Goal: Communication & Community: Ask a question

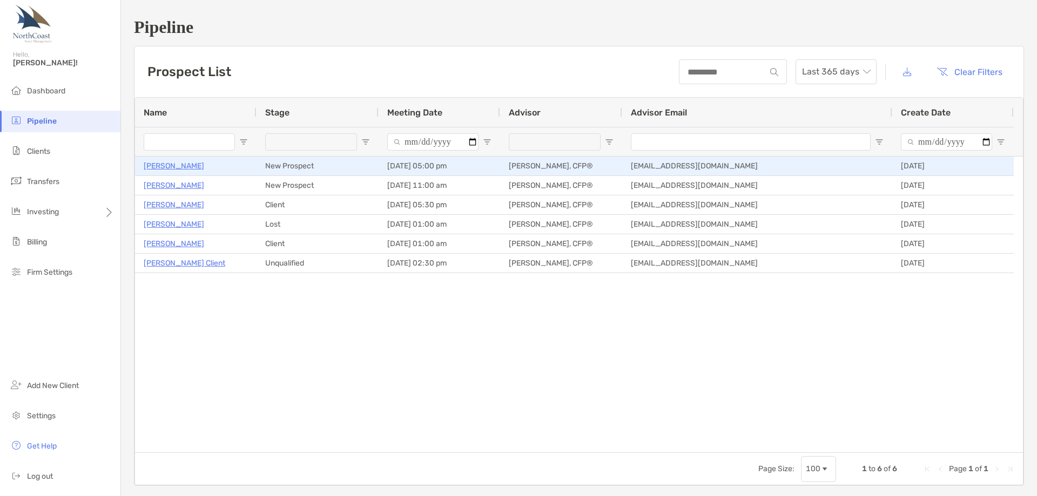
click at [193, 164] on p "[PERSON_NAME]" at bounding box center [174, 165] width 60 height 13
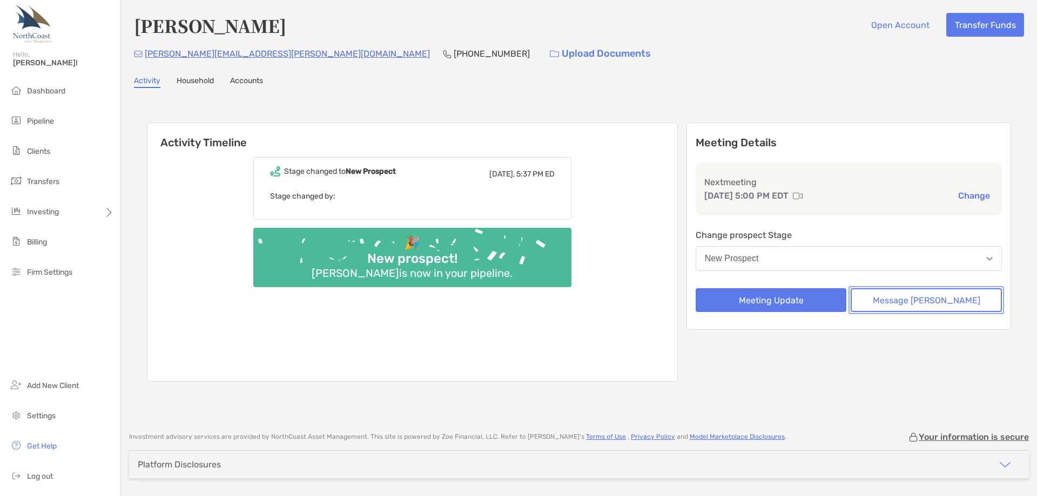
click at [929, 306] on button "Message [PERSON_NAME]" at bounding box center [925, 300] width 151 height 24
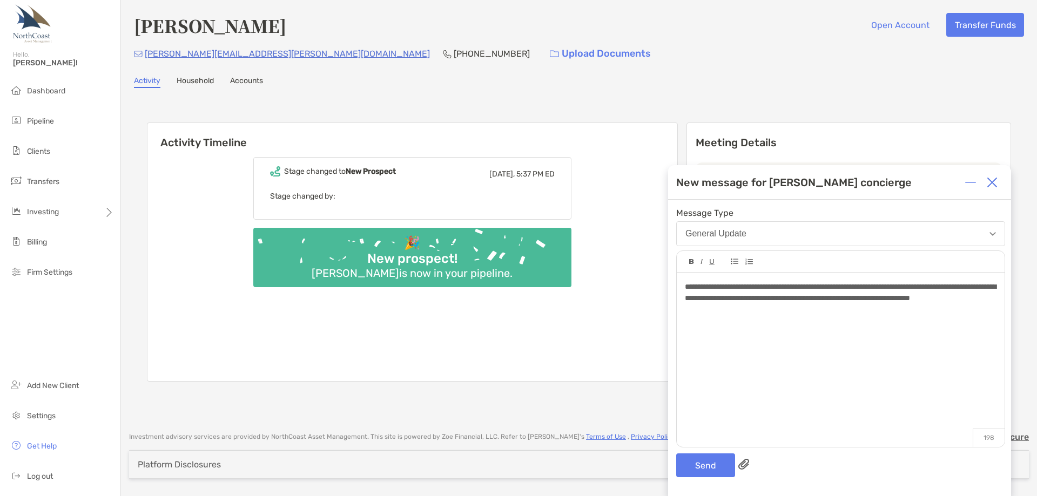
click at [821, 315] on div "**********" at bounding box center [841, 355] width 328 height 164
click at [711, 468] on button "Send" at bounding box center [705, 466] width 59 height 24
